Goal: Ask a question: Seek information or help from site administrators or community

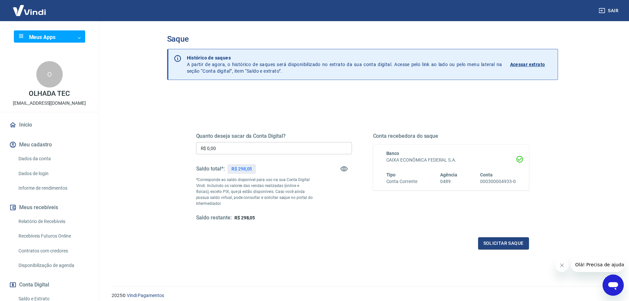
click at [28, 13] on img at bounding box center [29, 10] width 43 height 20
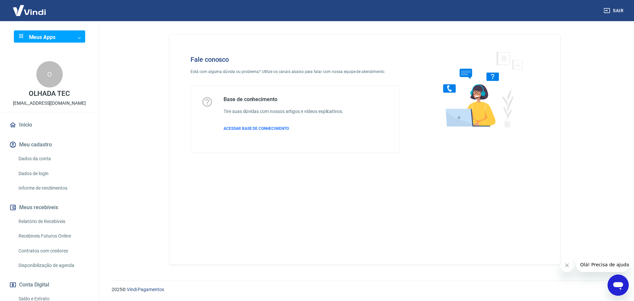
click at [614, 290] on icon "Abrir janela de mensagens" at bounding box center [618, 285] width 12 height 12
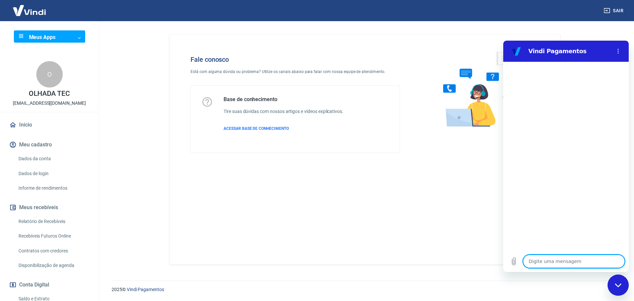
click at [568, 260] on textarea at bounding box center [574, 260] width 102 height 13
click at [567, 260] on textarea at bounding box center [574, 260] width 102 height 13
type textarea "b"
type textarea "x"
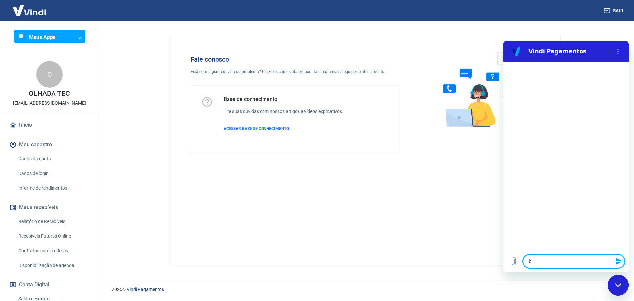
type textarea "x"
type textarea "O"
type textarea "x"
type textarea "B"
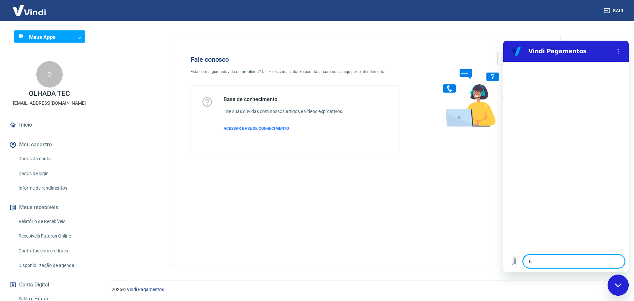
type textarea "x"
type textarea "Bo"
type textarea "x"
type textarea "Boa"
type textarea "x"
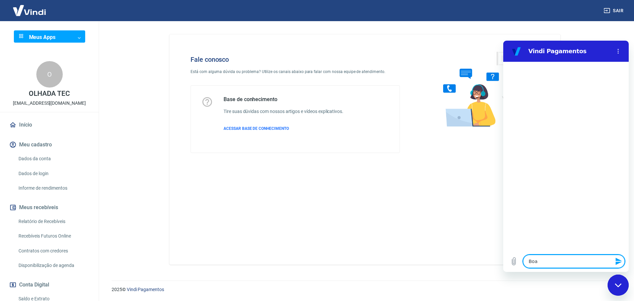
type textarea "Boa"
type textarea "x"
type textarea "Boa t"
type textarea "x"
type textarea "Boa ta"
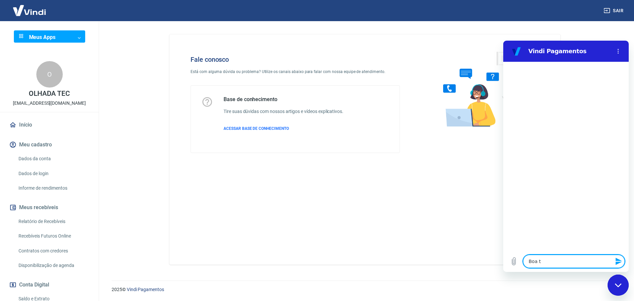
type textarea "x"
type textarea "Boa tar"
type textarea "x"
type textarea "Boa tard"
type textarea "x"
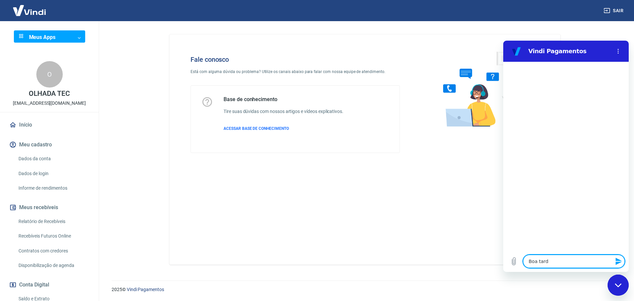
type textarea "Boa tarde"
type textarea "x"
click at [569, 259] on textarea at bounding box center [574, 260] width 102 height 13
type textarea "x"
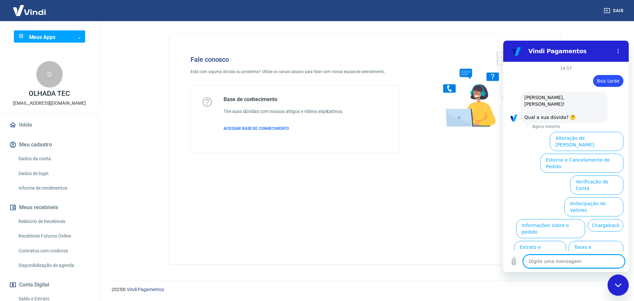
click at [569, 259] on textarea at bounding box center [574, 260] width 102 height 13
click at [593, 259] on textarea at bounding box center [574, 260] width 102 height 13
click at [594, 259] on textarea at bounding box center [574, 260] width 102 height 13
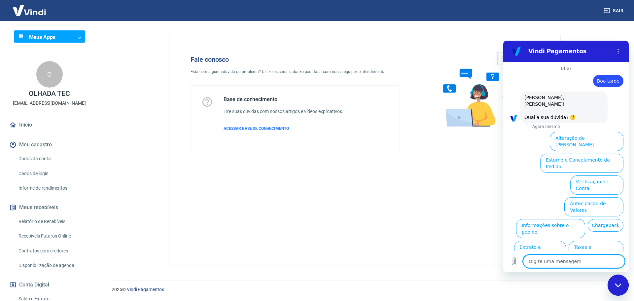
click at [594, 259] on textarea at bounding box center [574, 260] width 102 height 13
type textarea "V"
type textarea "x"
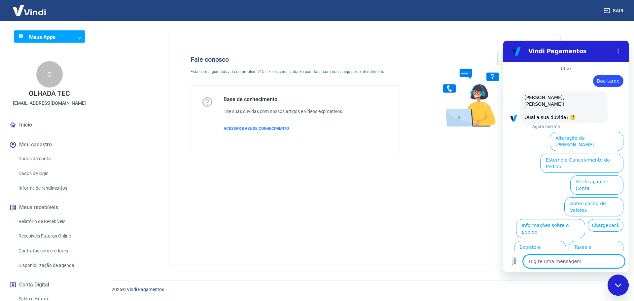
type textarea "A"
type textarea "x"
type textarea "Ad"
type textarea "x"
type textarea "Adi"
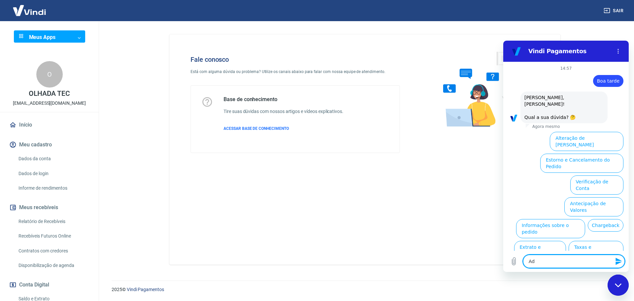
type textarea "x"
type textarea "Adic"
type textarea "x"
type textarea "Adici"
type textarea "x"
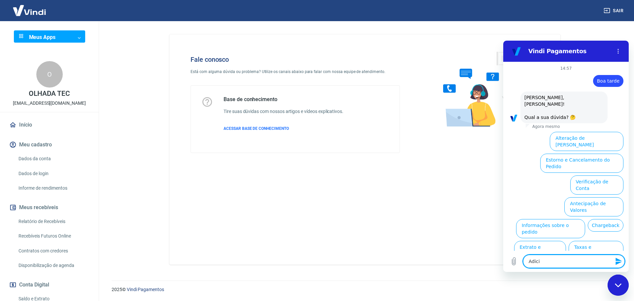
type textarea "Adicio"
type textarea "x"
type textarea "Adicion"
type textarea "x"
type textarea "Adiciona"
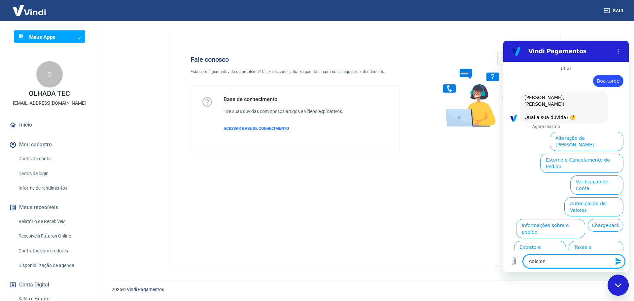
type textarea "x"
type textarea "Adicionar"
type textarea "x"
type textarea "Adicionar"
type textarea "x"
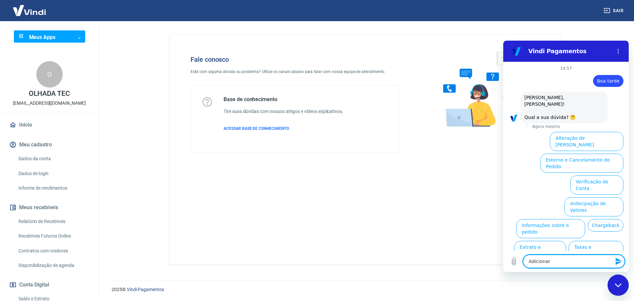
type textarea "Adicionar s"
type textarea "x"
type textarea "Adicionar sa"
type textarea "x"
type textarea "Adicionar sal"
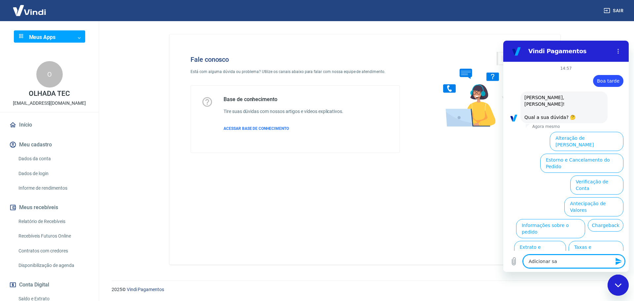
type textarea "x"
type textarea "Adicionar sald"
type textarea "x"
type textarea "Adicionar saldo"
type textarea "x"
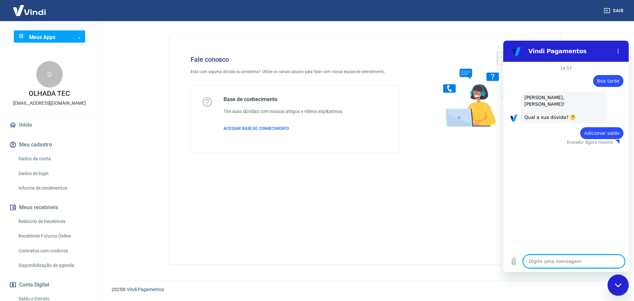
type textarea "x"
type textarea "a"
type textarea "x"
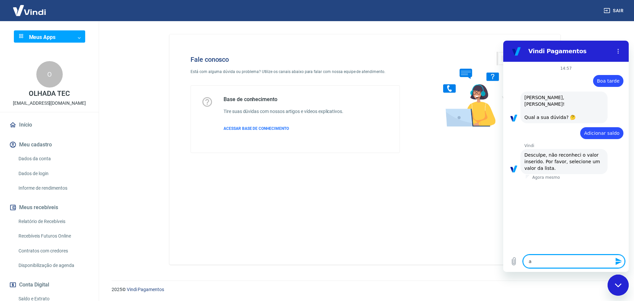
type textarea "aj"
type textarea "x"
type textarea "aju"
type textarea "x"
type textarea "ajud"
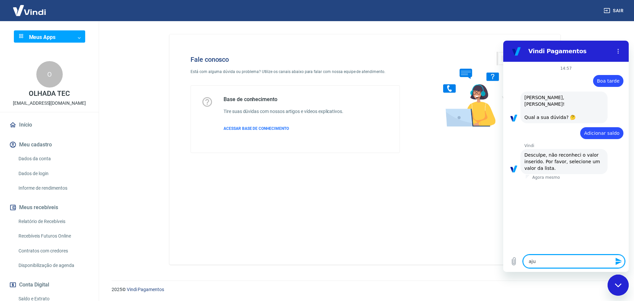
type textarea "x"
type textarea "ajuda"
type textarea "x"
click at [593, 257] on textarea at bounding box center [574, 260] width 102 height 13
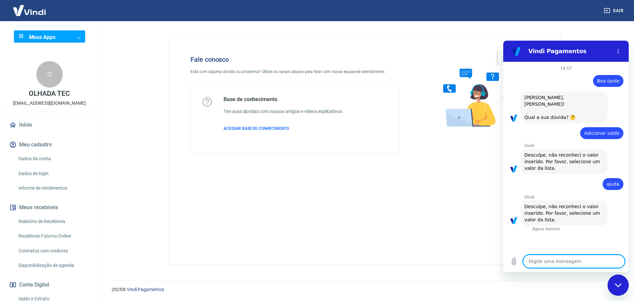
click at [606, 260] on textarea at bounding box center [574, 260] width 102 height 13
click at [604, 262] on textarea at bounding box center [574, 260] width 102 height 13
click at [545, 207] on span "Desculpe, não reconheci o valor inserido. Por favor, selecione um valor da list…" at bounding box center [562, 212] width 77 height 18
click at [619, 56] on button "Menu de opções" at bounding box center [617, 51] width 13 height 13
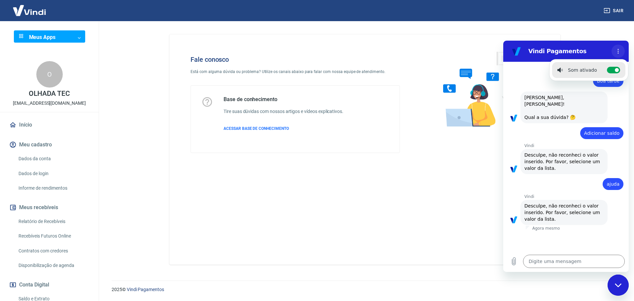
click at [618, 56] on button "Menu de opções" at bounding box center [617, 51] width 13 height 13
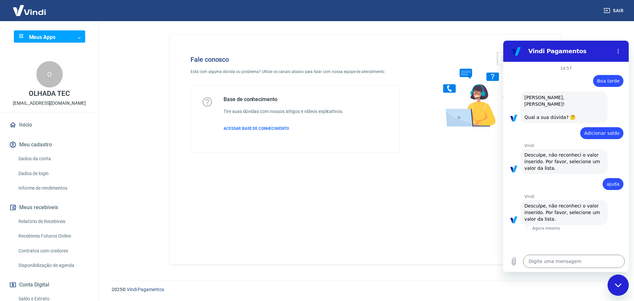
click at [622, 283] on div "Fechar janela de mensagens" at bounding box center [618, 285] width 20 height 20
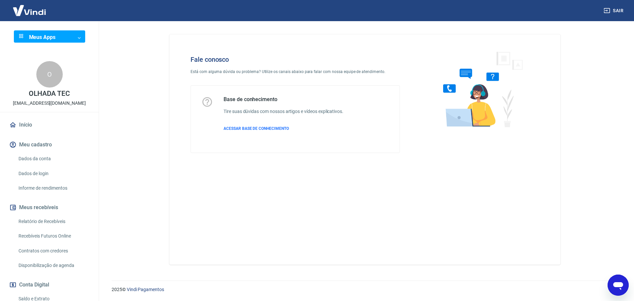
click at [616, 287] on icon "Abrir janela de mensagens" at bounding box center [618, 286] width 10 height 8
type textarea "x"
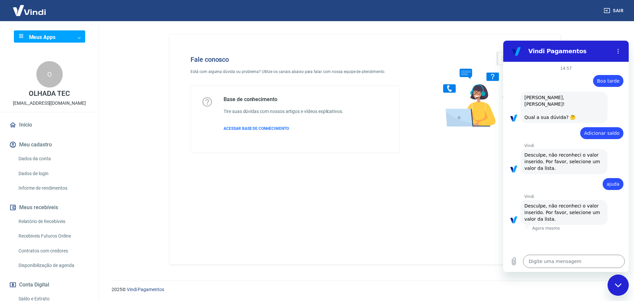
drag, startPoint x: 563, startPoint y: 208, endPoint x: 557, endPoint y: 164, distance: 44.1
click at [563, 206] on span "Desculpe, não reconheci o valor inserido. Por favor, selecione um valor da list…" at bounding box center [562, 212] width 77 height 18
click at [557, 164] on div "Vindi diz: Desculpe, não reconheci o valor inserido. Por favor, selecione um va…" at bounding box center [563, 161] width 87 height 25
drag, startPoint x: 555, startPoint y: 137, endPoint x: 554, endPoint y: 114, distance: 23.1
click at [555, 129] on div "14:57 diz: Boa tarde Enviado · Agora mesmo diz: Olá, Alex Ricardo Goettert! Qua…" at bounding box center [565, 156] width 125 height 189
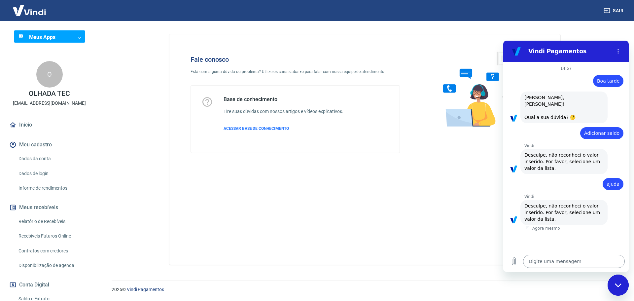
click at [549, 260] on textarea at bounding box center [574, 260] width 102 height 13
click at [549, 261] on textarea at bounding box center [574, 260] width 102 height 13
type textarea "l"
type textarea "x"
type textarea "li"
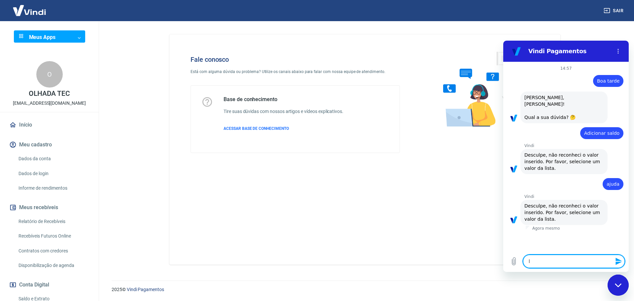
type textarea "x"
type textarea "lis"
type textarea "x"
type textarea "list"
type textarea "x"
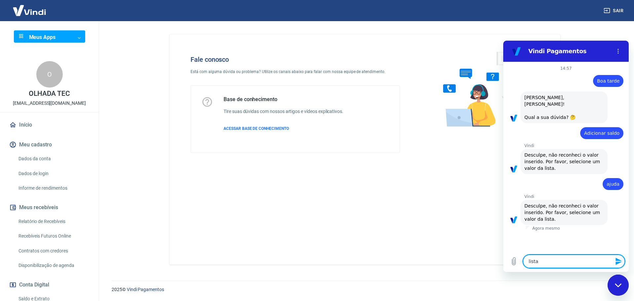
type textarea "lista"
type textarea "x"
type textarea "lista s"
type textarea "x"
type textarea "lista su"
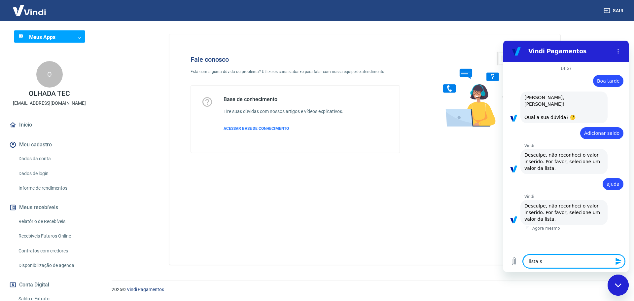
type textarea "x"
type textarea "lista sum"
type textarea "x"
type textarea "lista sumi"
type textarea "x"
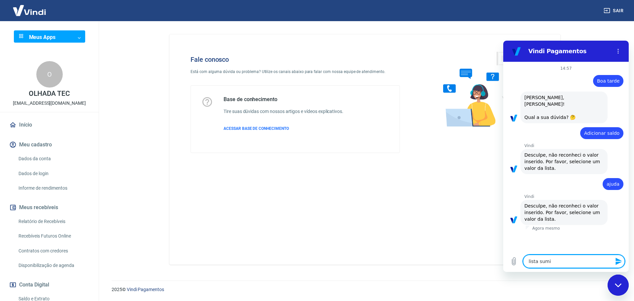
type textarea "lista sumiu"
type textarea "x"
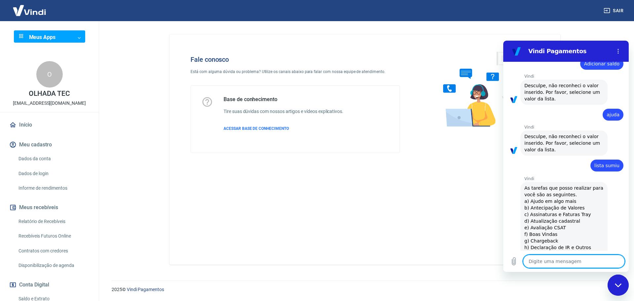
type textarea "x"
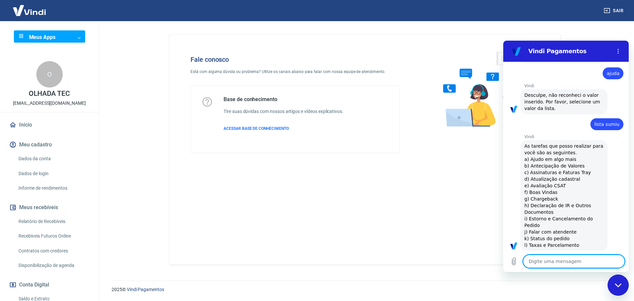
scroll to position [112, 0]
click at [570, 260] on textarea at bounding box center [574, 260] width 102 height 13
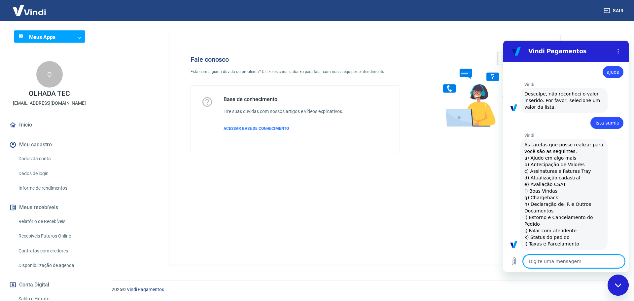
type textarea "j"
type textarea "x"
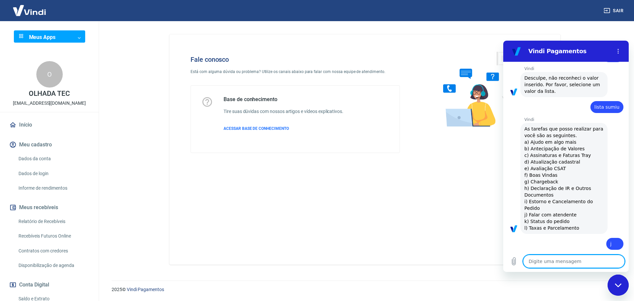
type textarea "x"
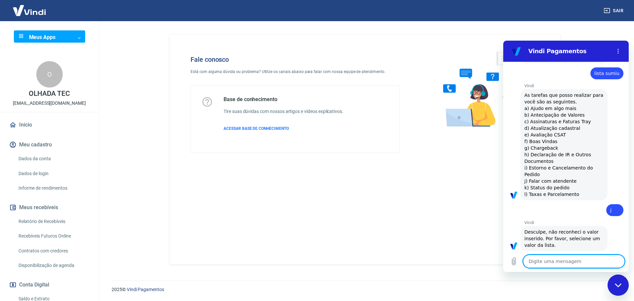
scroll to position [163, 0]
click at [586, 264] on textarea at bounding box center [574, 260] width 102 height 13
type textarea "F"
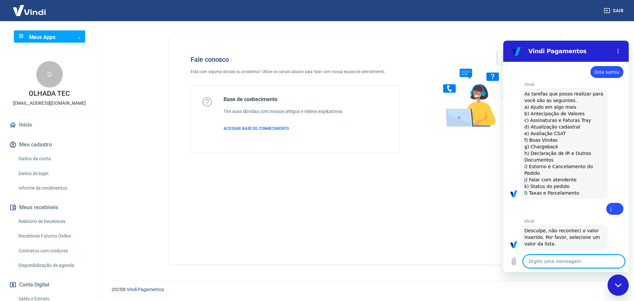
type textarea "x"
type textarea "Fa"
type textarea "x"
type textarea "Fal"
type textarea "x"
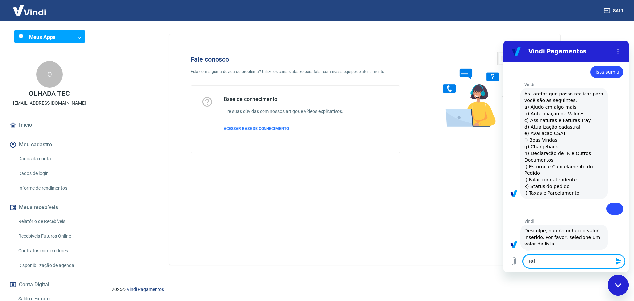
type textarea "Fala"
type textarea "x"
type textarea "Falar"
type textarea "x"
type textarea "Falar"
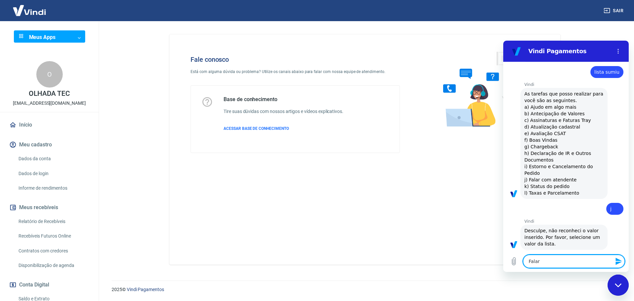
type textarea "x"
type textarea "Falar c"
type textarea "x"
type textarea "Falar co"
type textarea "x"
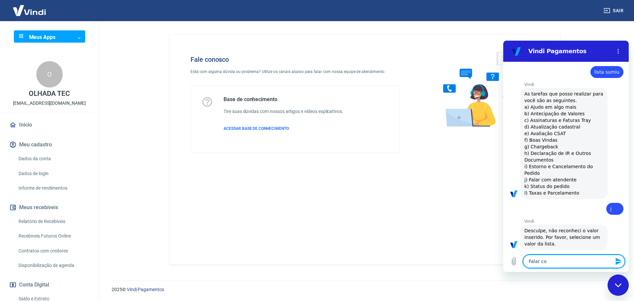
type textarea "Falar com"
type textarea "x"
type textarea "Falar com"
type textarea "x"
type textarea "Falar com a"
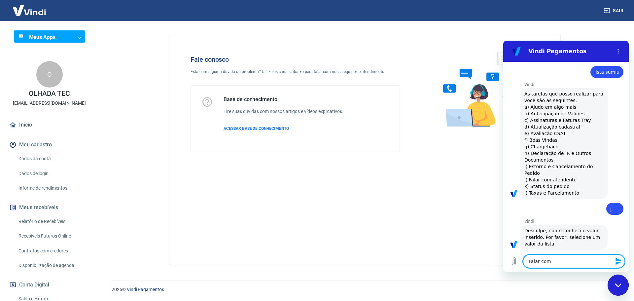
type textarea "x"
type textarea "Falar com at"
type textarea "x"
type textarea "Falar com ate"
type textarea "x"
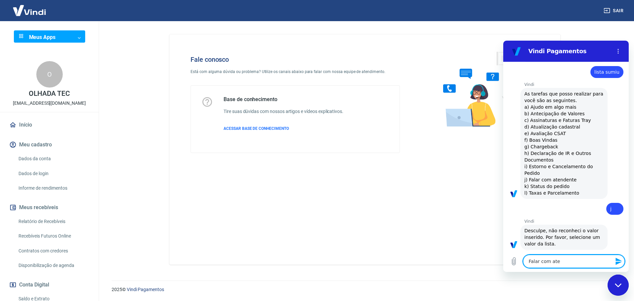
type textarea "Falar com aten"
type textarea "x"
type textarea "Falar com atend"
type textarea "x"
type textarea "Falar com atende"
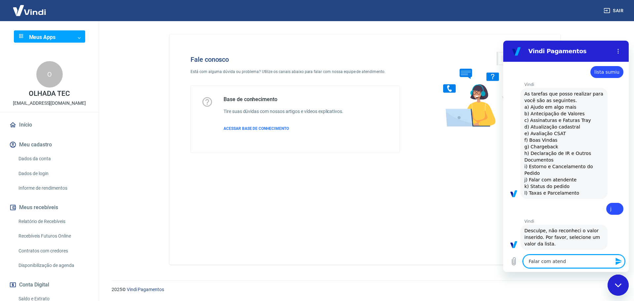
type textarea "x"
type textarea "Falar com atenden"
type textarea "x"
type textarea "Falar com atendent"
type textarea "x"
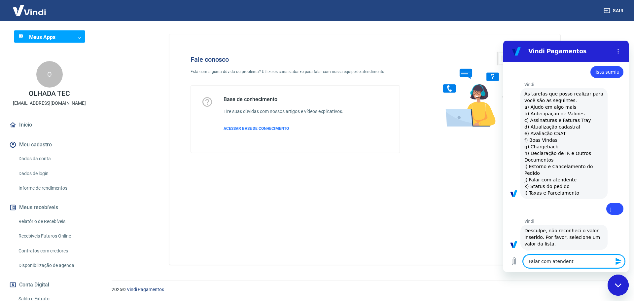
type textarea "Falar com atendente"
type textarea "x"
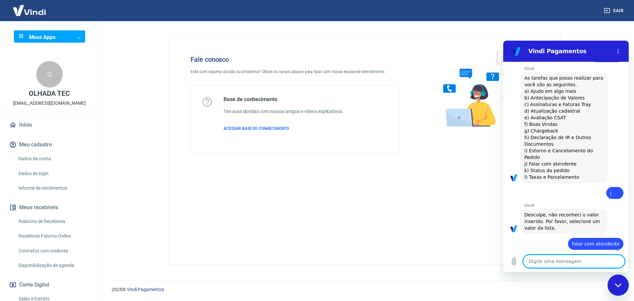
click at [586, 264] on textarea at bounding box center [574, 260] width 102 height 13
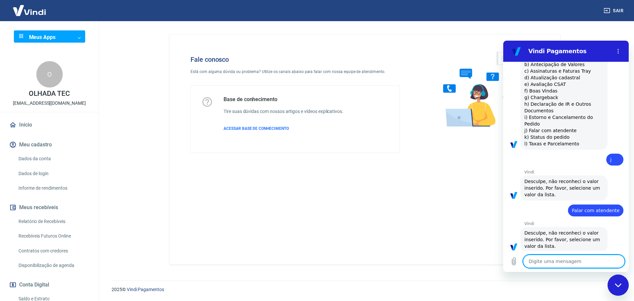
click at [586, 264] on textarea at bounding box center [574, 260] width 102 height 13
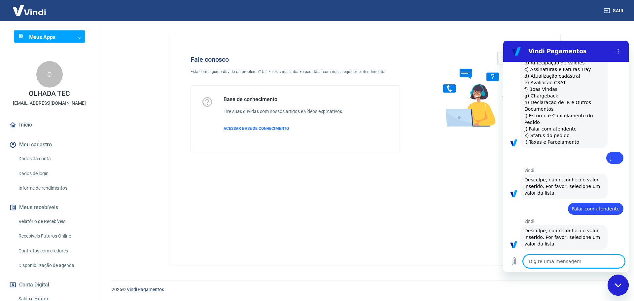
click at [586, 264] on textarea at bounding box center [574, 260] width 102 height 13
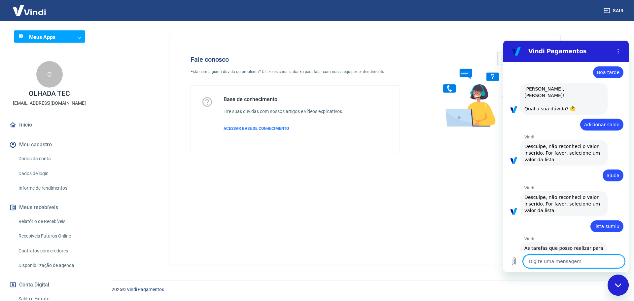
scroll to position [0, 0]
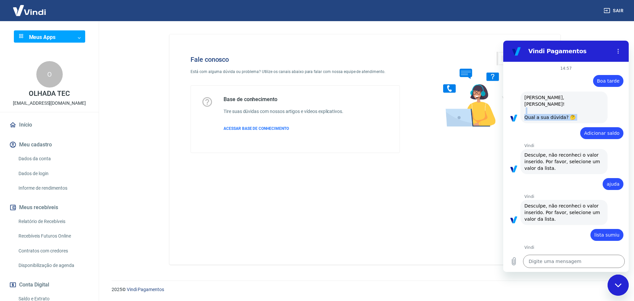
drag, startPoint x: 538, startPoint y: 106, endPoint x: 585, endPoint y: 121, distance: 49.4
click at [585, 123] on div "14:57 diz: Boa tarde Enviado · 14:57 diz: Olá, Alex Ricardo Goettert! Qual a su…" at bounding box center [565, 156] width 125 height 189
click at [617, 53] on icon "Menu de opções" at bounding box center [617, 51] width 5 height 5
click at [497, 44] on div "Fale conosco Está com alguma dúvida ou problema? Utilize os canais abaixo para …" at bounding box center [364, 149] width 391 height 230
click at [521, 51] on figure at bounding box center [516, 51] width 13 height 13
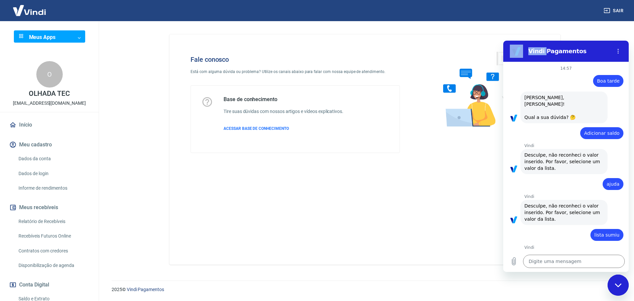
click at [521, 52] on figure at bounding box center [516, 51] width 13 height 13
click at [619, 284] on icon "Fechar janela de mensagens" at bounding box center [618, 285] width 7 height 4
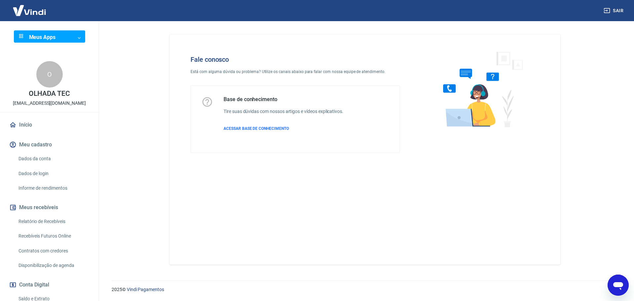
click at [619, 284] on icon "Abrir janela de mensagens" at bounding box center [618, 286] width 10 height 8
type textarea "x"
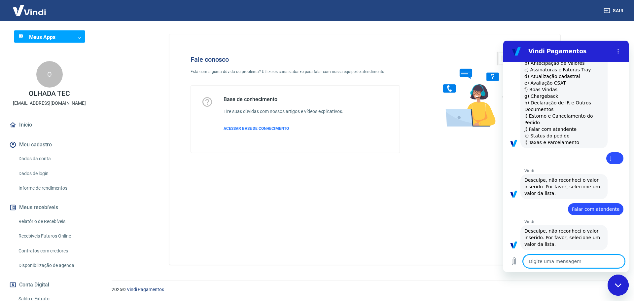
scroll to position [214, 0]
click at [581, 262] on textarea at bounding box center [574, 260] width 102 height 13
type textarea "n"
type textarea "x"
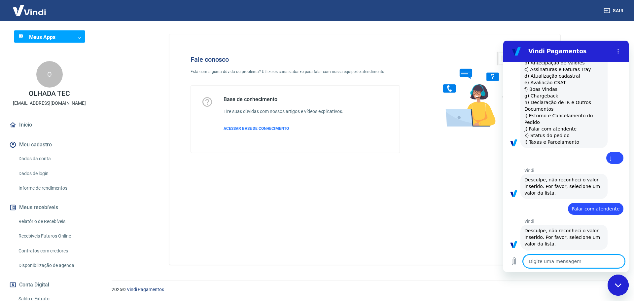
type textarea "e"
type textarea "x"
type textarea "en"
type textarea "x"
type textarea "enc"
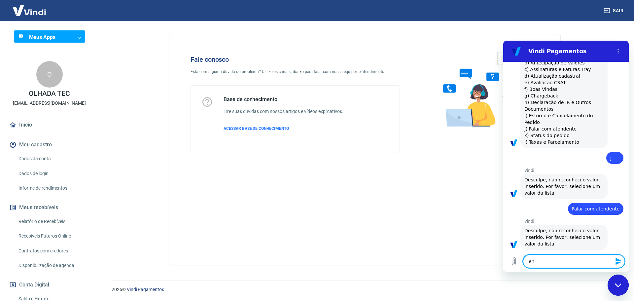
type textarea "x"
type textarea "ence"
type textarea "x"
type textarea "encer"
type textarea "x"
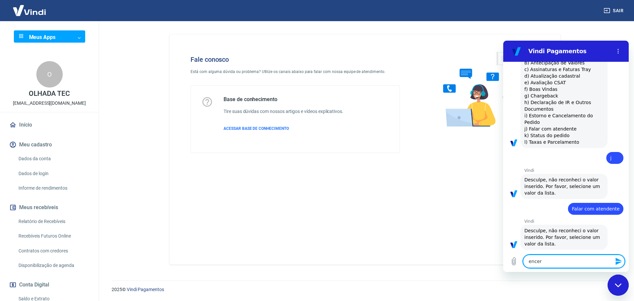
type textarea "encerr"
type textarea "x"
type textarea "encerra"
type textarea "x"
type textarea "encerrar"
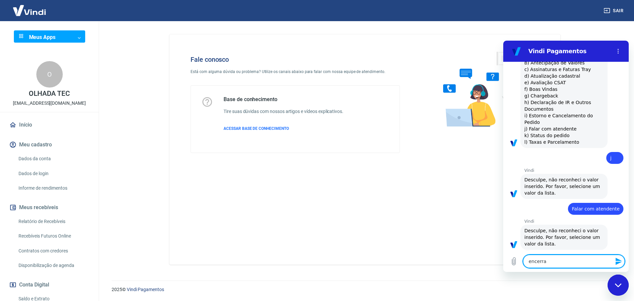
type textarea "x"
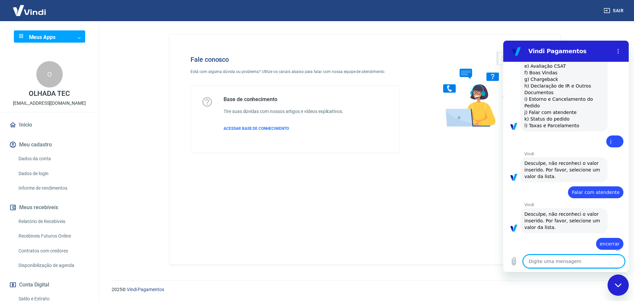
scroll to position [229, 0]
click at [581, 262] on textarea at bounding box center [574, 260] width 102 height 13
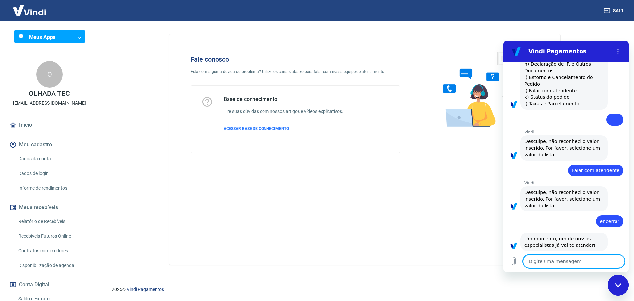
click at [581, 262] on textarea at bounding box center [574, 260] width 102 height 13
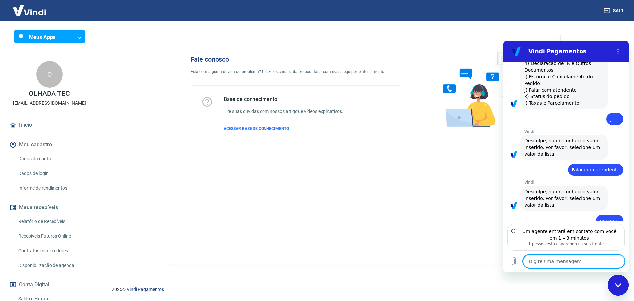
scroll to position [282, 0]
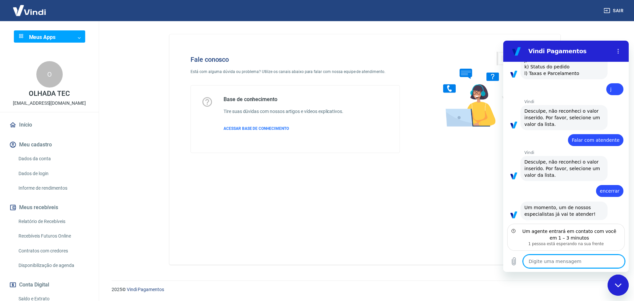
click at [587, 256] on textarea at bounding box center [574, 260] width 102 height 13
click at [586, 259] on textarea at bounding box center [574, 260] width 102 height 13
click at [585, 262] on textarea at bounding box center [574, 260] width 102 height 13
click at [573, 268] on div "Digite uma mensagem x" at bounding box center [565, 261] width 125 height 21
click at [573, 265] on textarea at bounding box center [574, 260] width 102 height 13
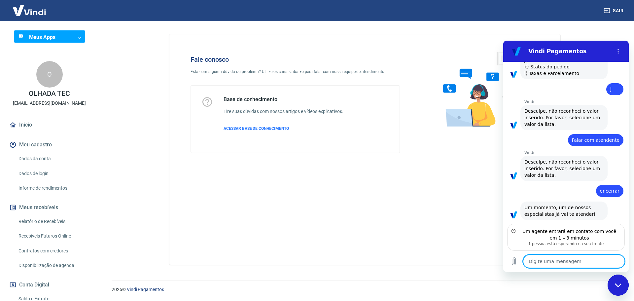
click at [573, 265] on textarea at bounding box center [574, 260] width 102 height 13
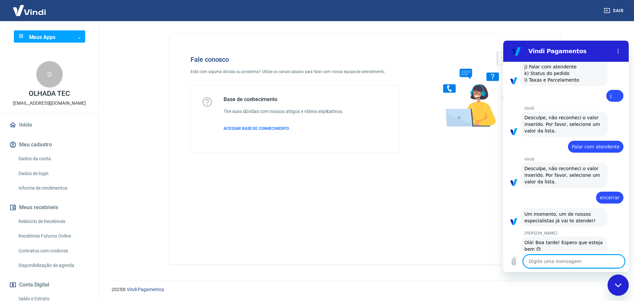
scroll to position [307, 0]
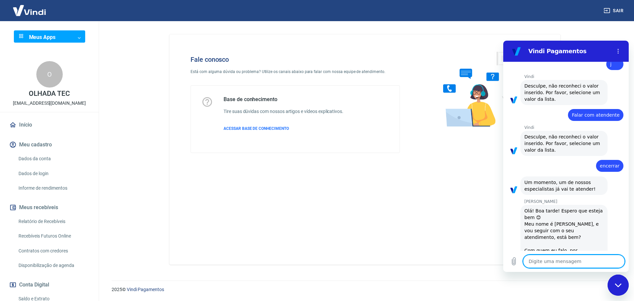
type textarea "x"
click at [589, 263] on textarea at bounding box center [574, 260] width 102 height 13
type textarea "O"
type textarea "x"
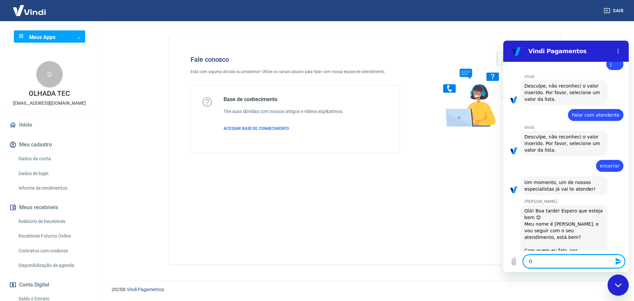
type textarea "Oi"
type textarea "x"
type textarea "Oi"
type textarea "x"
type textarea "Oi M"
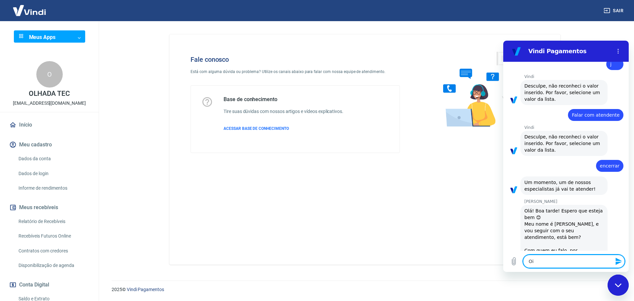
type textarea "x"
type textarea "Oi Ma"
type textarea "x"
type textarea "Oi Mar"
type textarea "x"
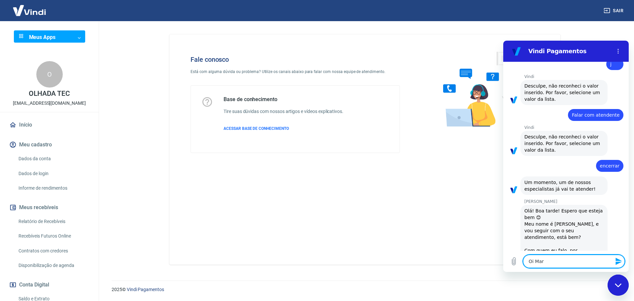
type textarea "Oi Marc"
type textarea "x"
type textarea "Oi Marce"
type textarea "x"
type textarea "Oi Marcel"
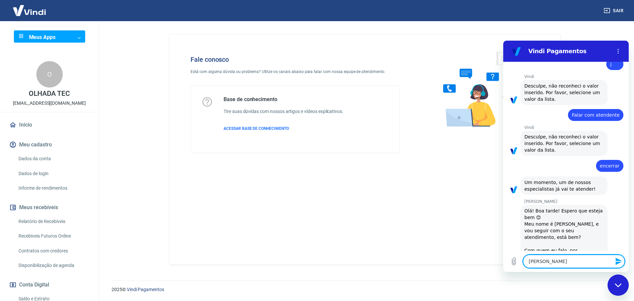
type textarea "x"
type textarea "Oi Marcele"
type textarea "x"
type textarea "Oi Marcele,"
type textarea "x"
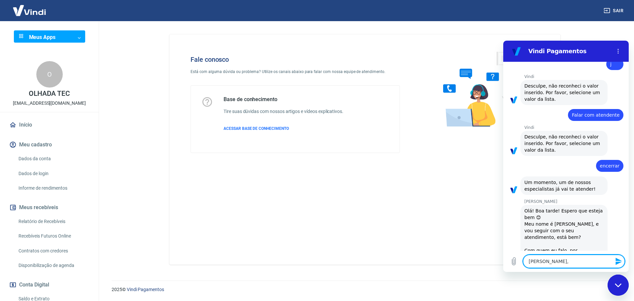
type textarea "Oi Marcele,"
type textarea "x"
type textarea "Oi Marcele, f"
type textarea "x"
type textarea "Oi Marcele, fa"
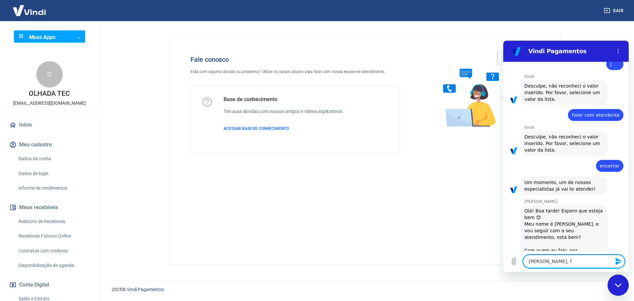
type textarea "x"
type textarea "Oi Marcele, fal"
type textarea "x"
type textarea "Oi Marcele, fala"
type textarea "x"
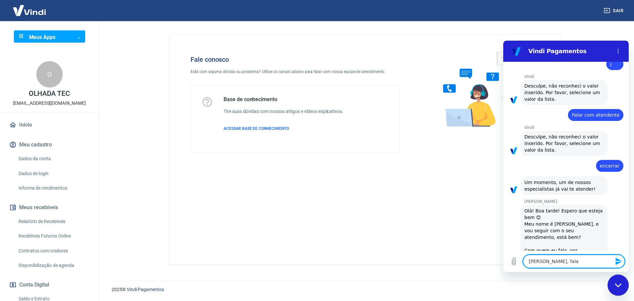
type textarea "Oi Marcele, fala"
type textarea "x"
type textarea "Oi Marcele, fala c"
type textarea "x"
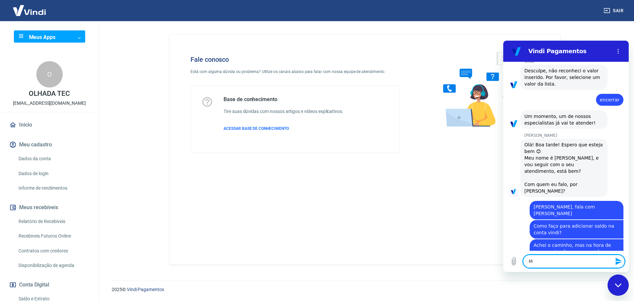
scroll to position [375, 0]
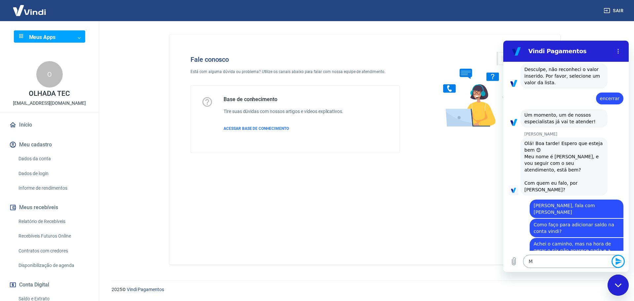
click button "Enviar mensagem" at bounding box center [617, 260] width 13 height 13
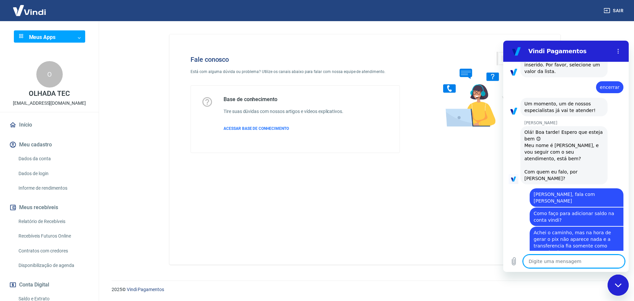
click at [588, 263] on textarea at bounding box center [574, 260] width 102 height 13
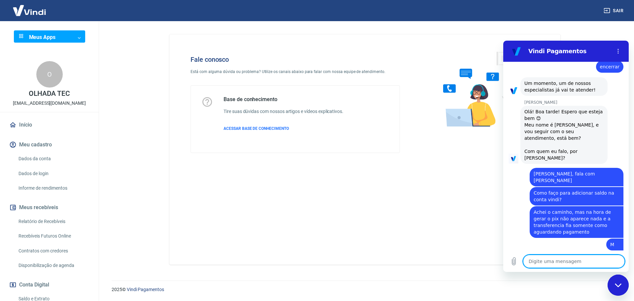
scroll to position [435, 0]
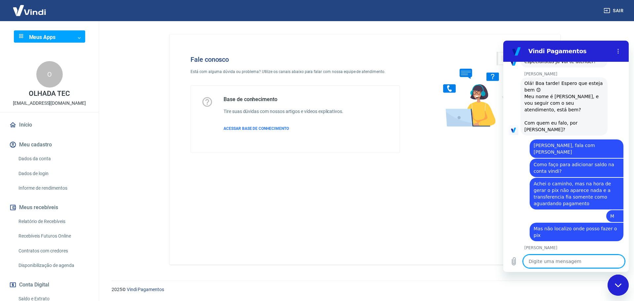
click at [568, 265] on textarea at bounding box center [574, 260] width 102 height 13
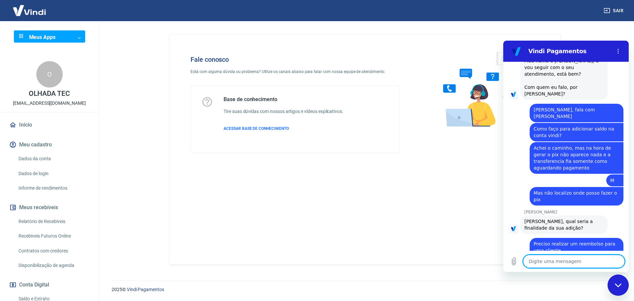
scroll to position [470, 0]
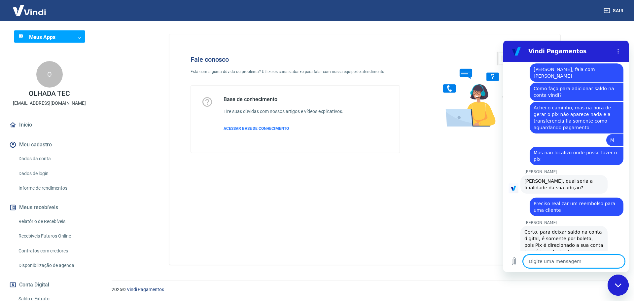
click at [576, 263] on textarea at bounding box center [574, 260] width 102 height 13
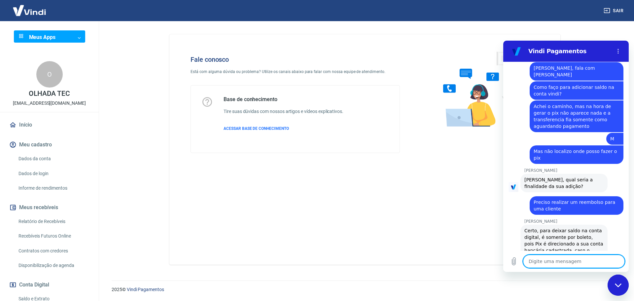
click at [578, 260] on textarea at bounding box center [574, 260] width 102 height 13
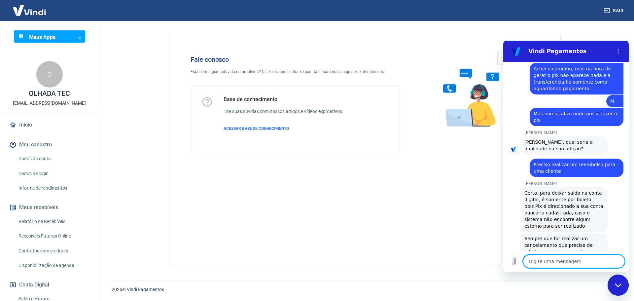
scroll to position [551, 0]
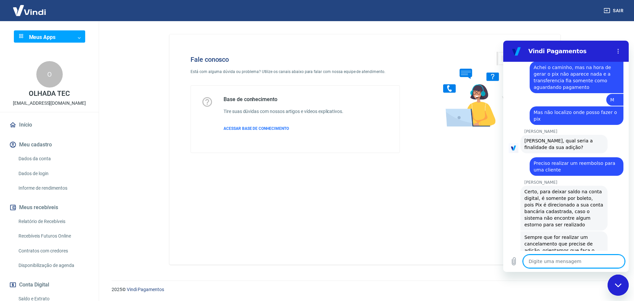
click at [552, 263] on textarea at bounding box center [574, 260] width 102 height 13
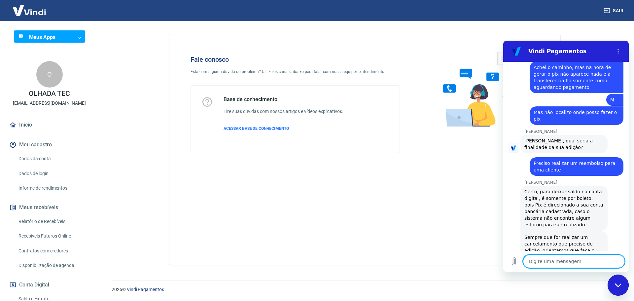
click at [552, 262] on textarea at bounding box center [574, 260] width 102 height 13
click at [549, 262] on textarea at bounding box center [574, 260] width 102 height 13
click at [558, 259] on textarea at bounding box center [574, 260] width 102 height 13
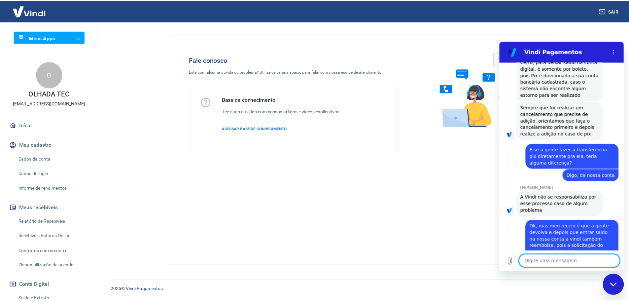
scroll to position [682, 0]
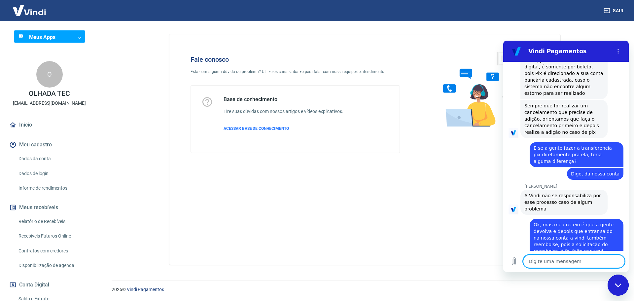
drag, startPoint x: 25, startPoint y: 12, endPoint x: 69, endPoint y: 32, distance: 48.3
click at [25, 12] on img at bounding box center [29, 10] width 43 height 20
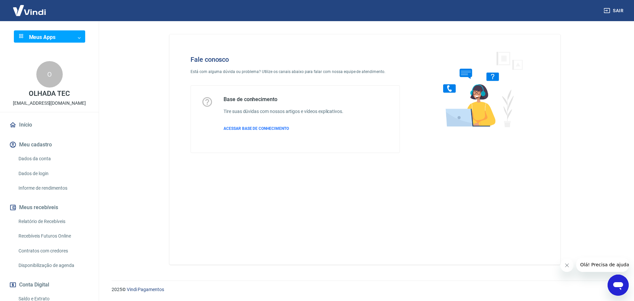
click at [615, 282] on icon "Abrir janela de mensagens" at bounding box center [618, 286] width 10 height 8
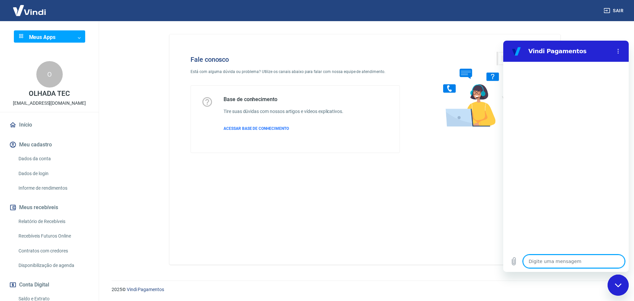
click at [573, 262] on textarea at bounding box center [574, 260] width 102 height 13
click at [576, 261] on textarea at bounding box center [574, 260] width 102 height 13
click at [577, 261] on textarea at bounding box center [574, 260] width 102 height 13
type textarea "x"
click at [34, 13] on img at bounding box center [29, 10] width 43 height 20
